Goal: Navigation & Orientation: Understand site structure

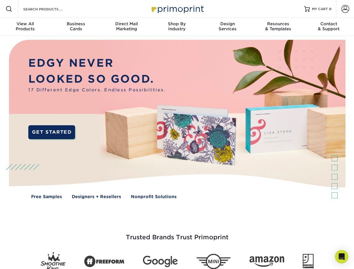
click at [177, 135] on img at bounding box center [177, 123] width 351 height 175
click at [9, 9] on span at bounding box center [9, 9] width 7 height 7
click at [345, 9] on span at bounding box center [346, 9] width 8 height 8
click at [25, 27] on div "View All Products" at bounding box center [25, 26] width 51 height 10
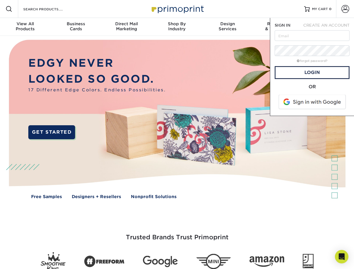
click at [76, 27] on div "Business Cards" at bounding box center [76, 26] width 51 height 10
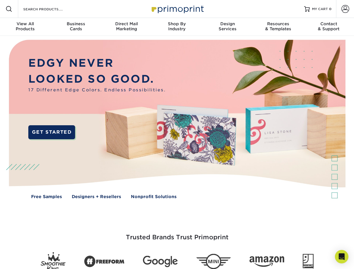
click at [127, 27] on div "Direct Mail Marketing" at bounding box center [126, 26] width 51 height 10
click at [177, 27] on div "Shop By Industry" at bounding box center [177, 26] width 51 height 10
click at [228, 27] on div "Design Services" at bounding box center [228, 26] width 51 height 10
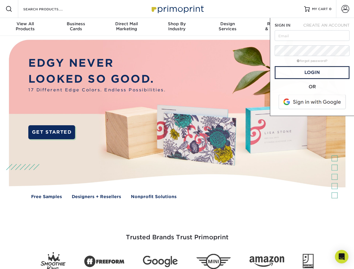
click at [278, 27] on span "SIGN IN" at bounding box center [283, 25] width 16 height 4
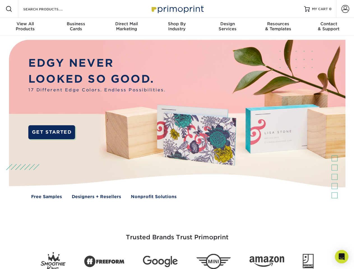
click at [329, 27] on div "Contact & Support" at bounding box center [329, 26] width 51 height 10
